Goal: Information Seeking & Learning: Learn about a topic

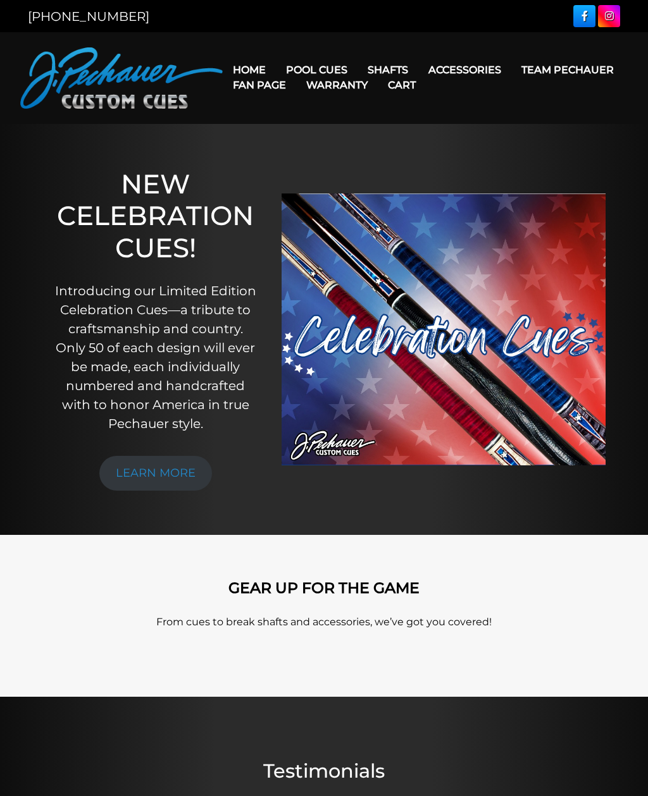
click at [386, 111] on link "JP Series (T) – NEW" at bounding box center [369, 106] width 184 height 18
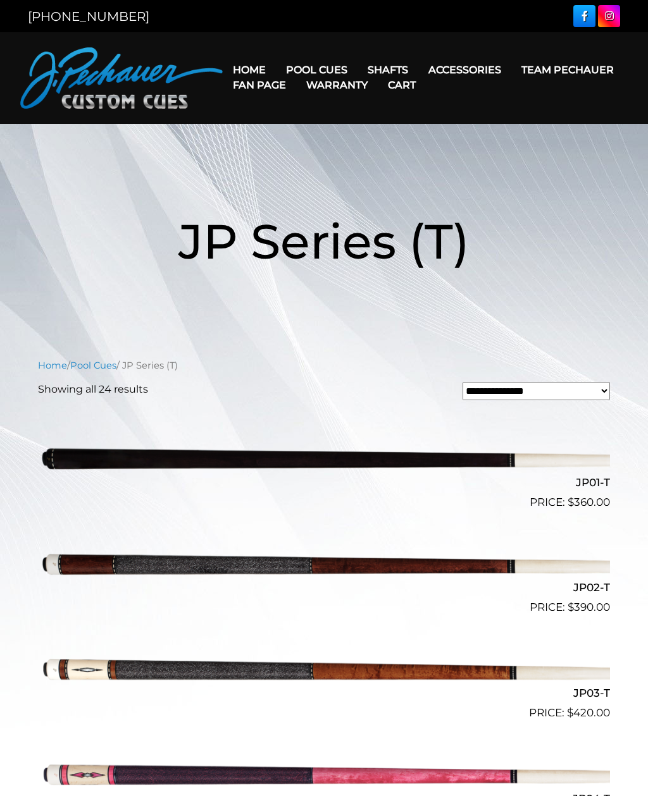
click at [386, 460] on img at bounding box center [324, 457] width 572 height 95
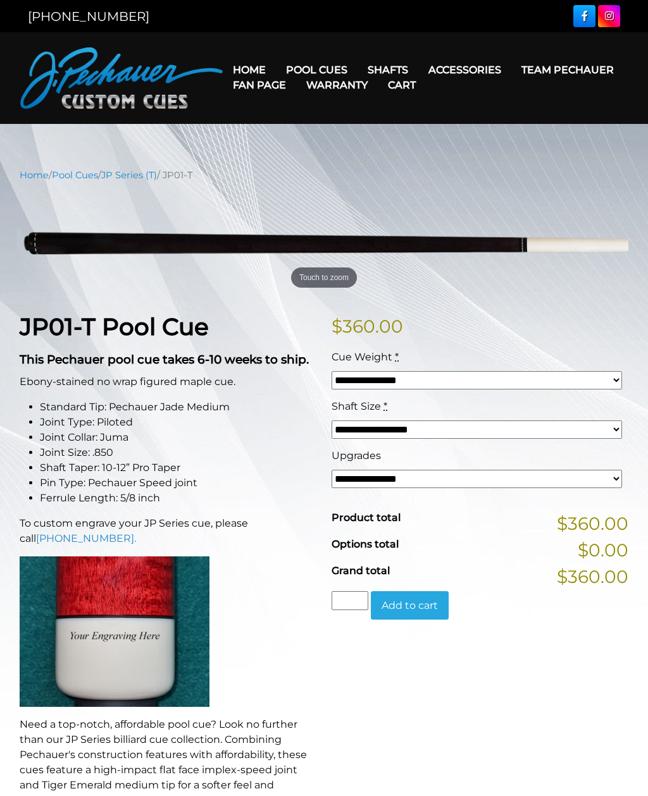
click at [391, 133] on link "Pro Series (R) – NEW" at bounding box center [369, 124] width 184 height 18
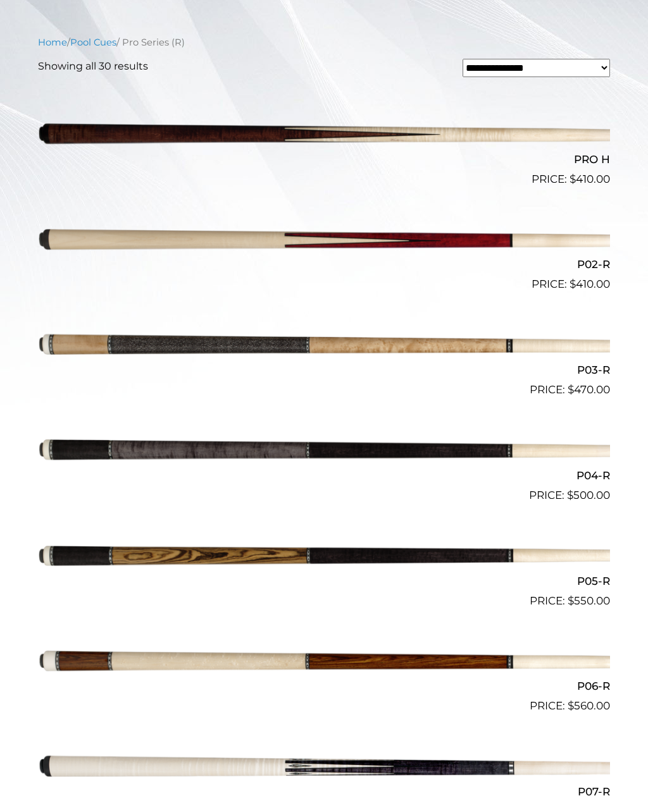
scroll to position [324, 0]
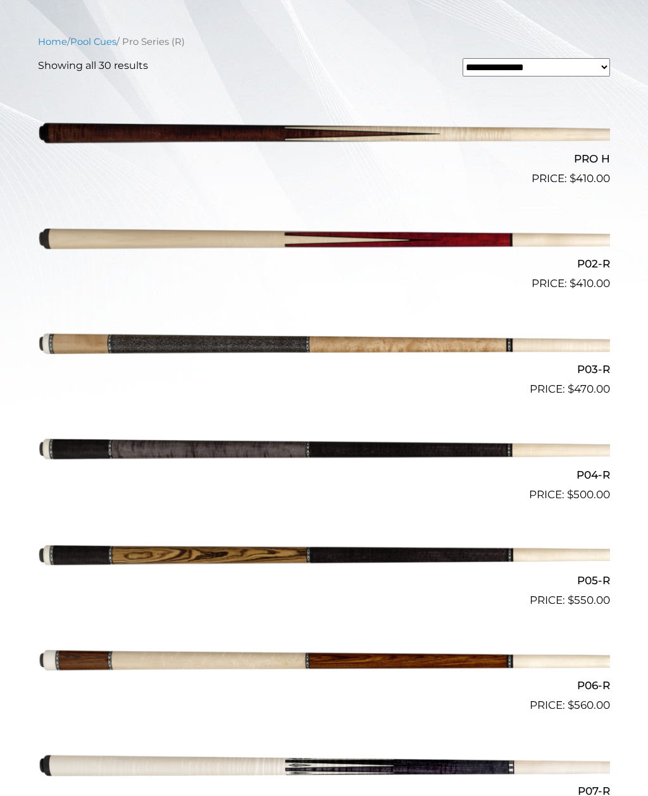
click at [438, 448] on img at bounding box center [324, 450] width 572 height 95
